Goal: Task Accomplishment & Management: Manage account settings

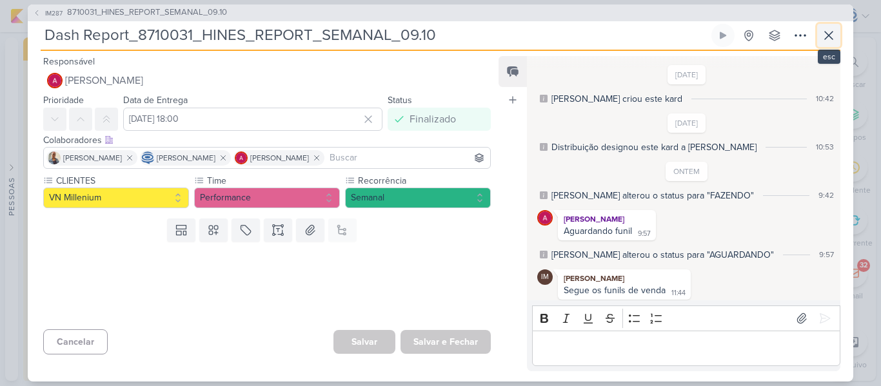
scroll to position [333, 0]
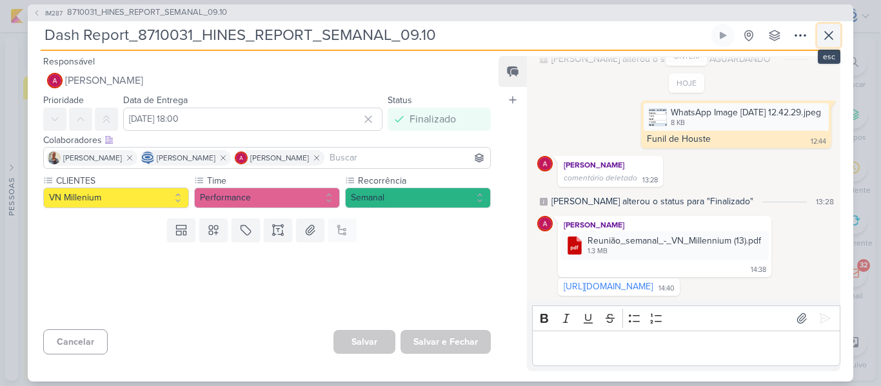
click at [828, 41] on icon at bounding box center [828, 35] width 15 height 15
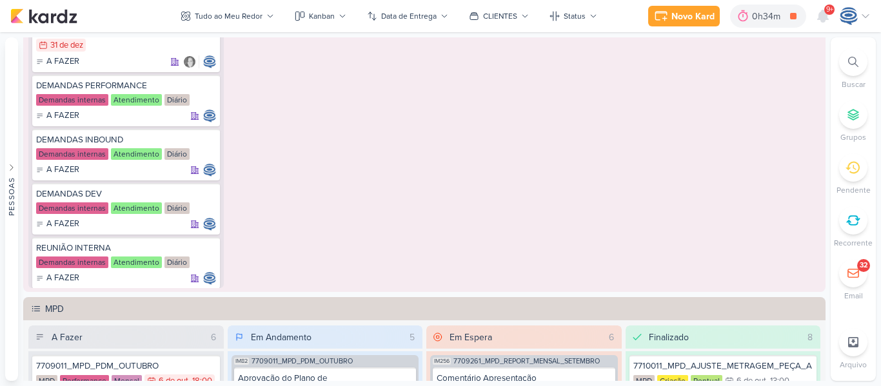
scroll to position [892, 0]
click at [202, 250] on icon at bounding box center [207, 249] width 10 height 10
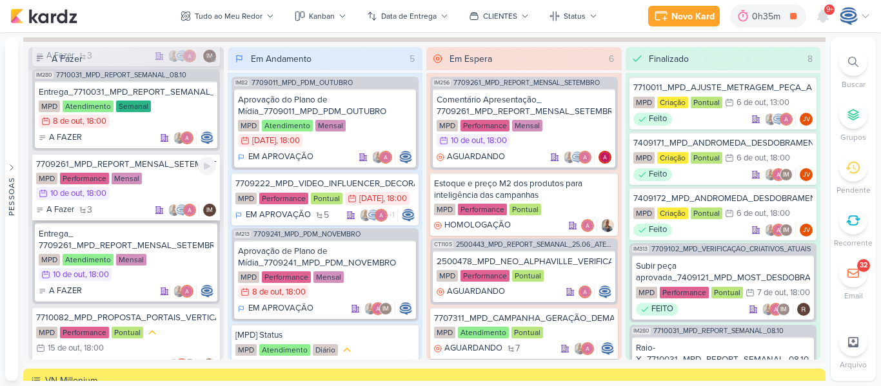
scroll to position [118, 0]
click at [147, 145] on div "A FAZER" at bounding box center [126, 138] width 175 height 13
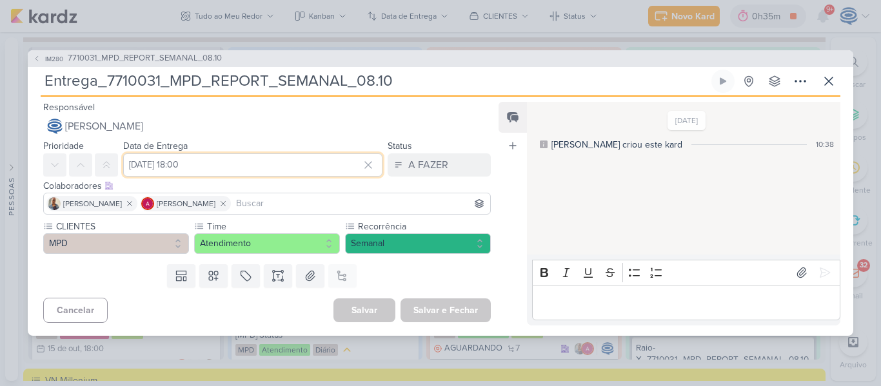
click at [278, 170] on input "[DATE] 18:00" at bounding box center [252, 164] width 259 height 23
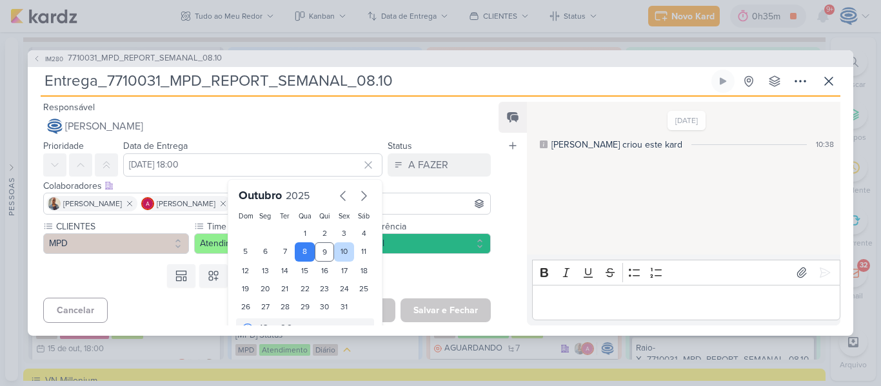
click at [338, 252] on div "10" at bounding box center [344, 251] width 20 height 19
type input "[DATE] 18:00"
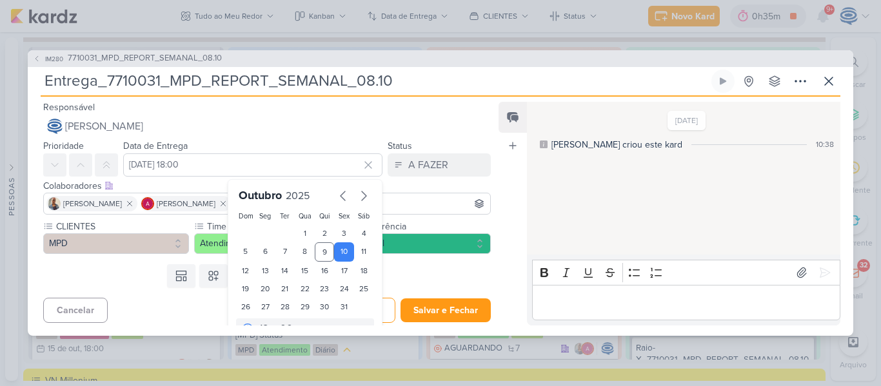
click at [141, 311] on div "Cancelar [GEOGRAPHIC_DATA] Salvar e Fechar Ctrl + Enter" at bounding box center [262, 309] width 468 height 33
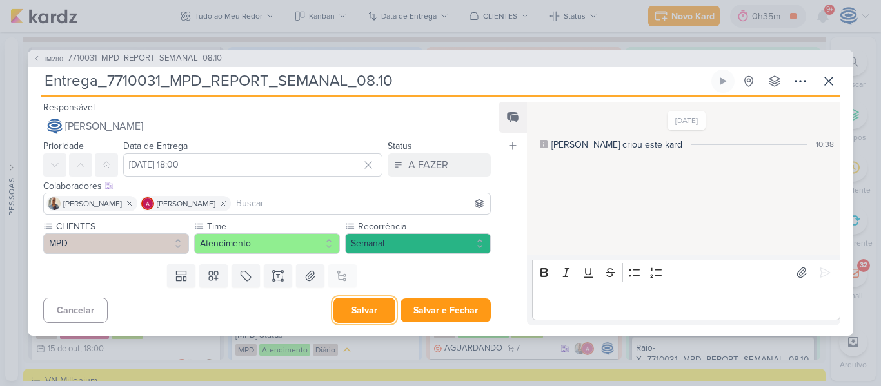
click at [373, 315] on button "Salvar" at bounding box center [364, 310] width 62 height 25
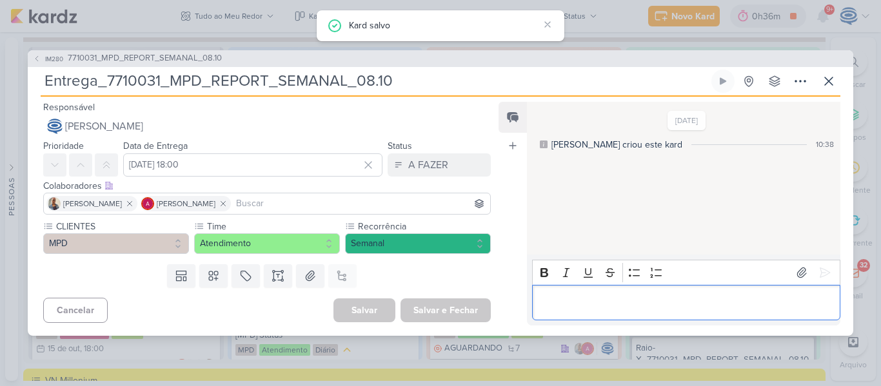
click at [751, 300] on p "Editor editing area: main" at bounding box center [685, 302] width 295 height 15
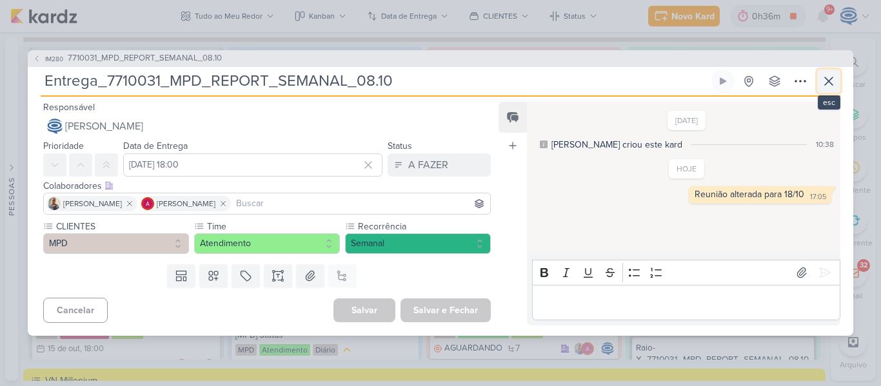
click at [834, 82] on icon at bounding box center [828, 81] width 15 height 15
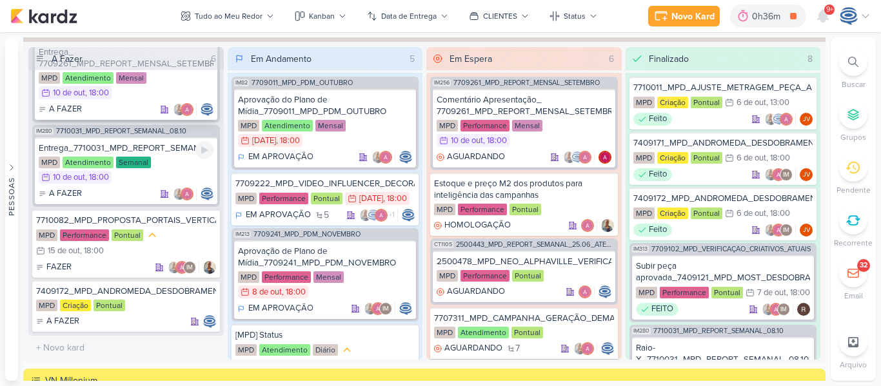
scroll to position [244, 0]
click at [170, 222] on div "7710082_MPD_PROPOSTA_PORTAIS_VERTICAIS" at bounding box center [126, 221] width 180 height 12
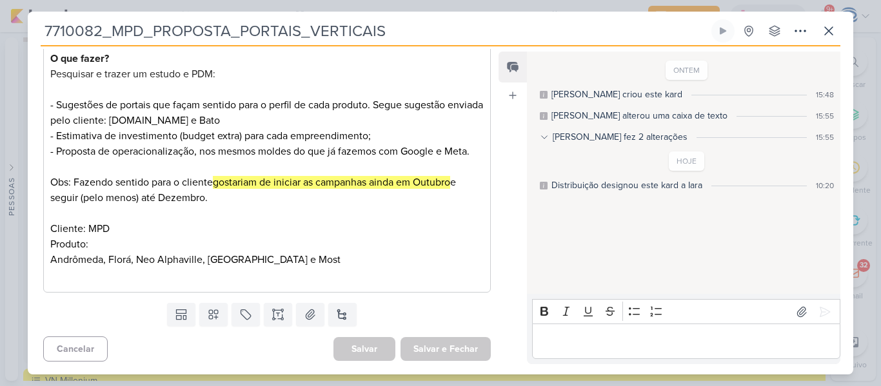
scroll to position [0, 0]
